Goal: Find specific page/section: Locate item on page

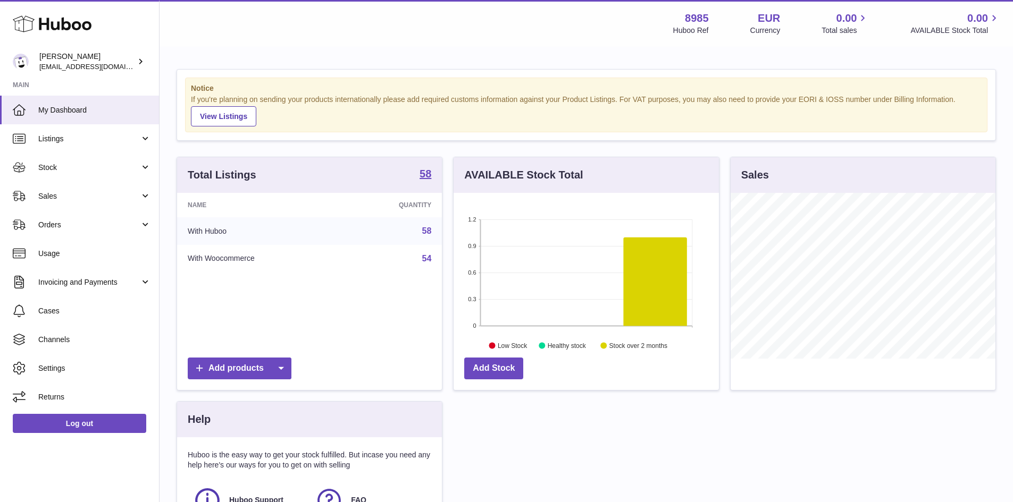
scroll to position [166, 265]
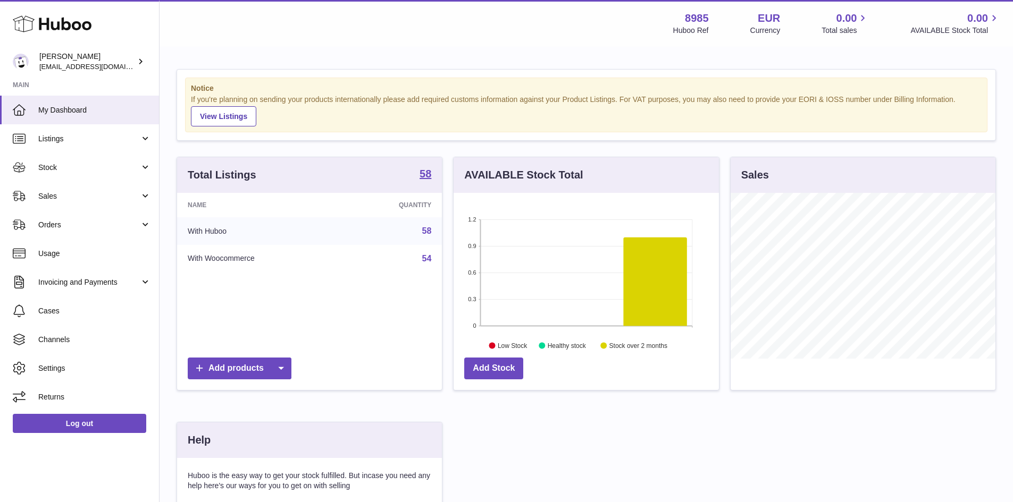
click at [425, 230] on link "58" at bounding box center [427, 231] width 10 height 9
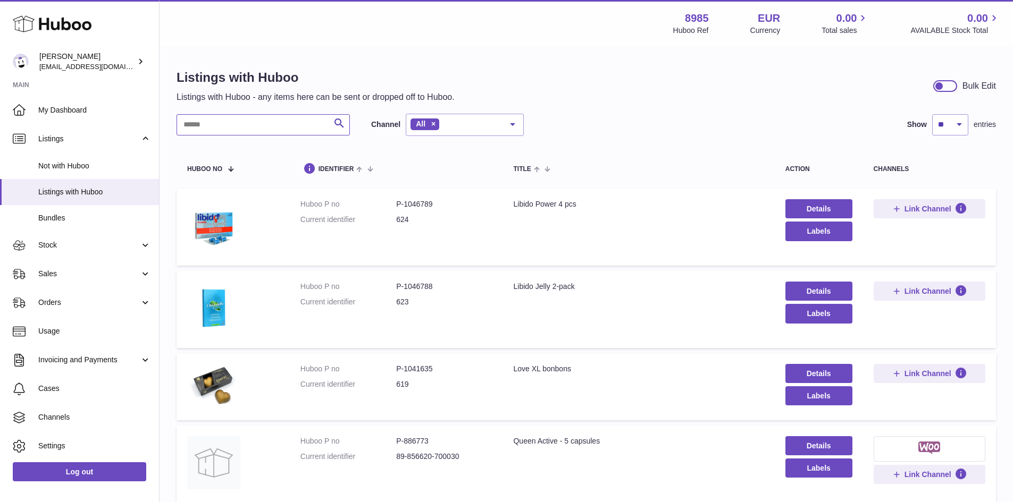
click at [201, 131] on input "text" at bounding box center [263, 124] width 173 height 21
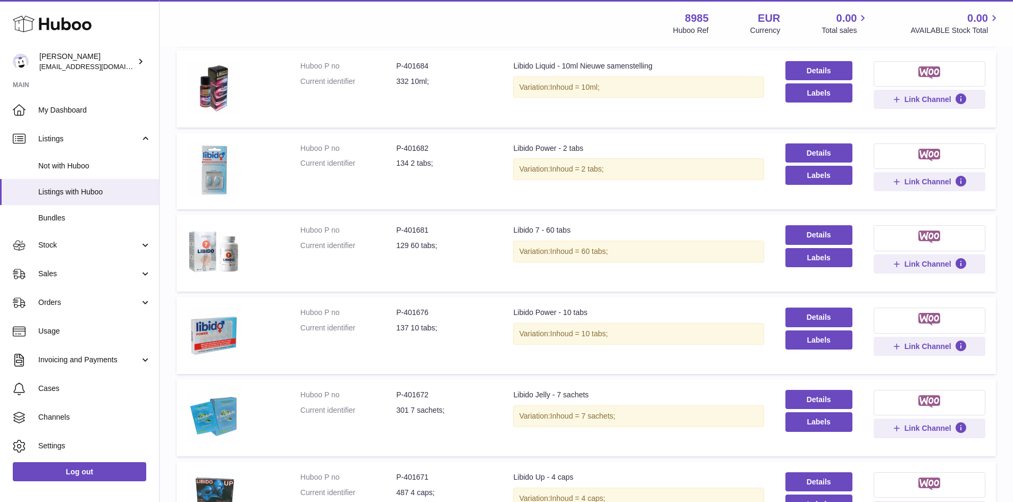
scroll to position [479, 0]
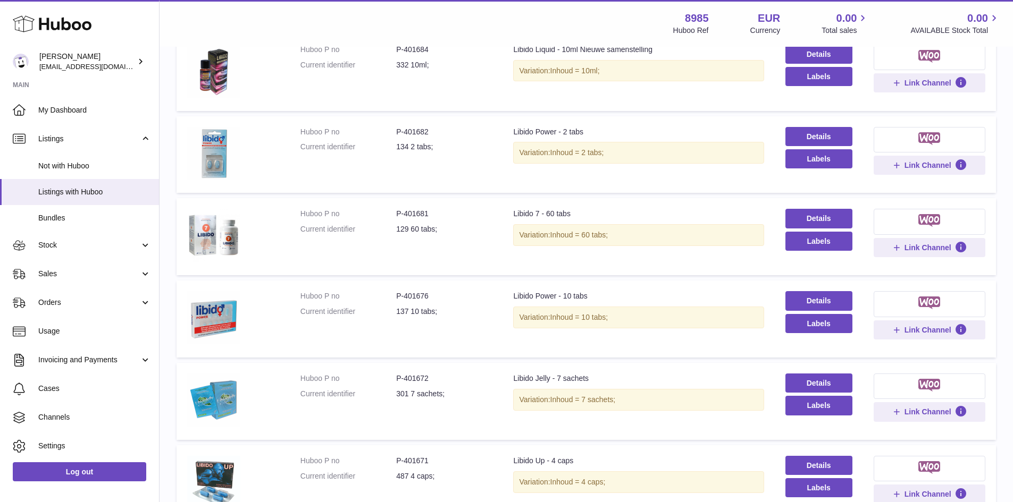
type input "******"
click at [421, 381] on dd "P-401672" at bounding box center [444, 379] width 96 height 10
copy dd "401672"
